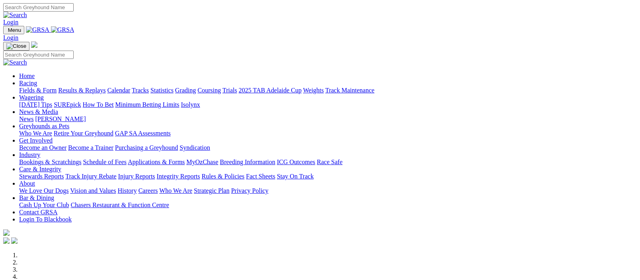
click at [37, 80] on link "Racing" at bounding box center [28, 83] width 18 height 7
click at [75, 28] on img at bounding box center [63, 29] width 24 height 7
click at [37, 80] on link "Racing" at bounding box center [28, 83] width 18 height 7
click at [75, 29] on img at bounding box center [63, 29] width 24 height 7
click at [31, 87] on link "Fields & Form" at bounding box center [37, 90] width 37 height 7
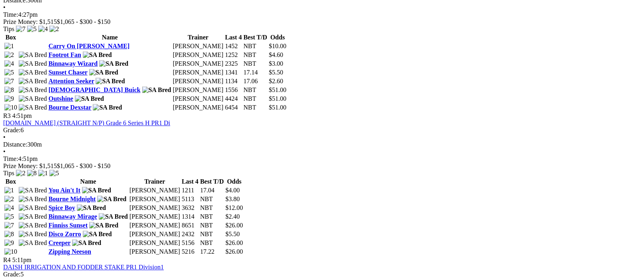
scroll to position [779, 0]
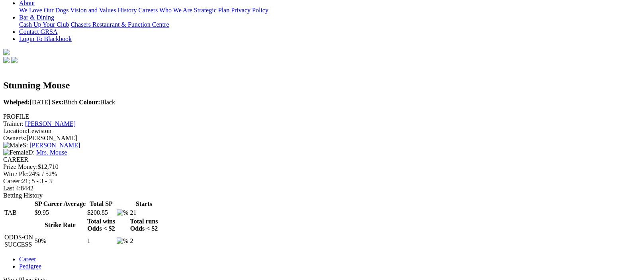
scroll to position [389, 0]
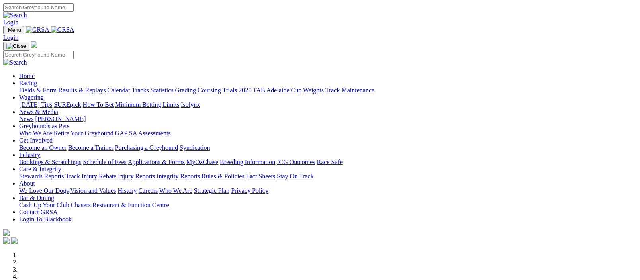
click at [75, 29] on img at bounding box center [63, 29] width 24 height 7
click at [32, 87] on link "Fields & Form" at bounding box center [37, 90] width 37 height 7
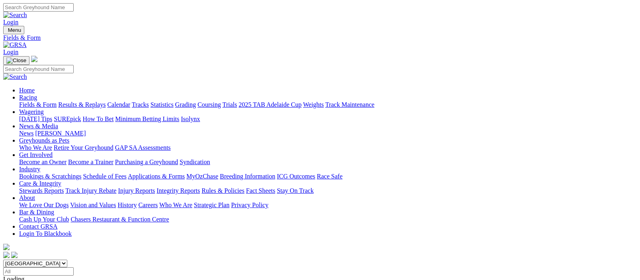
scroll to position [195, 0]
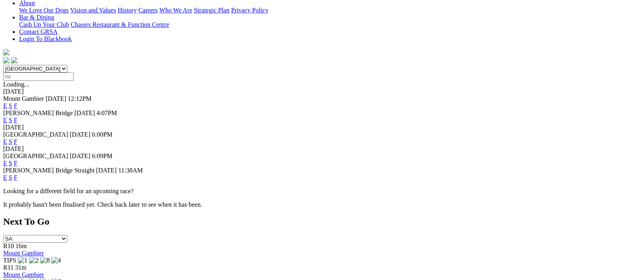
click at [18, 160] on link "F" at bounding box center [16, 163] width 4 height 7
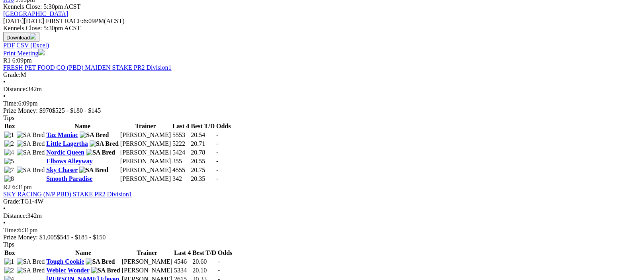
scroll to position [389, 0]
